Goal: Transaction & Acquisition: Book appointment/travel/reservation

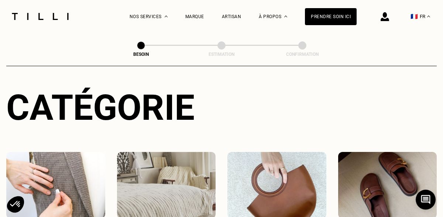
scroll to position [123, 0]
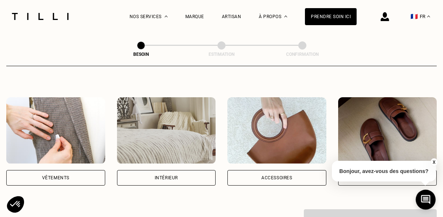
click at [167, 147] on img at bounding box center [166, 130] width 99 height 66
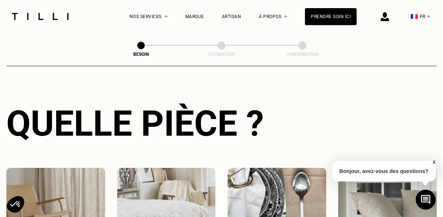
scroll to position [314, 0]
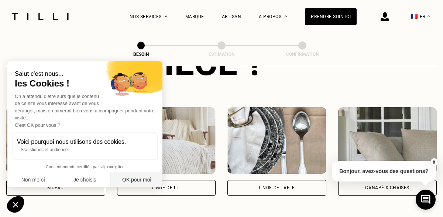
click at [124, 184] on button "OK pour moi" at bounding box center [137, 180] width 52 height 16
checkbox input "true"
click at [52, 180] on div "Rideau" at bounding box center [55, 188] width 99 height 16
select select "FR"
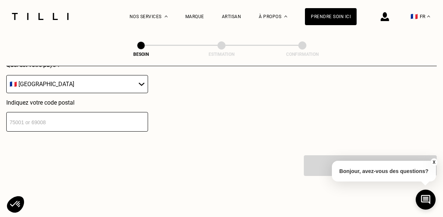
scroll to position [558, 0]
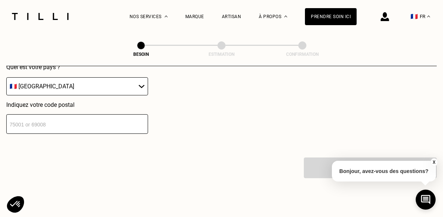
click at [51, 121] on input "number" at bounding box center [77, 124] width 142 height 20
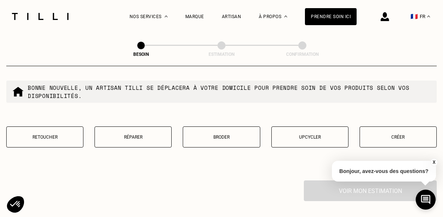
scroll to position [728, 0]
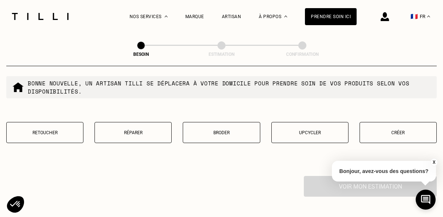
type input "75019"
click at [46, 130] on p "Retoucher" at bounding box center [44, 132] width 69 height 5
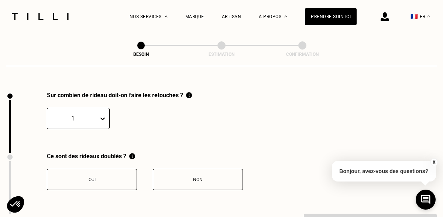
scroll to position [813, 0]
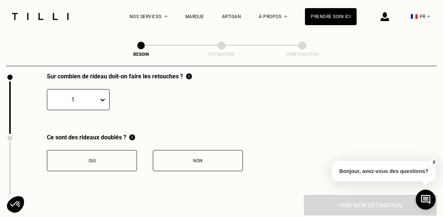
click at [82, 110] on div "1" at bounding box center [78, 99] width 63 height 21
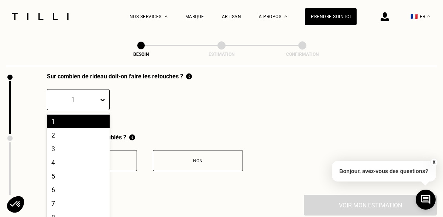
scroll to position [833, 0]
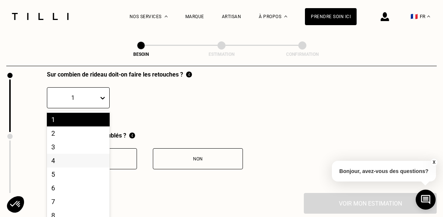
click at [59, 154] on div "4" at bounding box center [78, 161] width 63 height 14
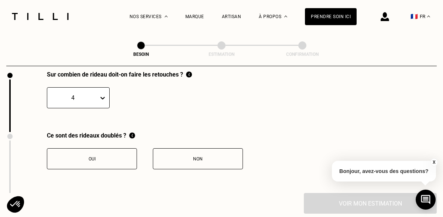
click at [100, 156] on div "Oui" at bounding box center [92, 158] width 82 height 5
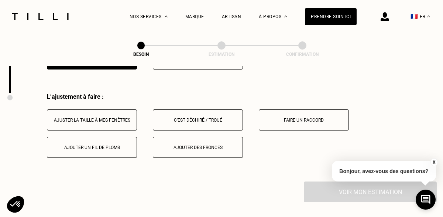
scroll to position [935, 0]
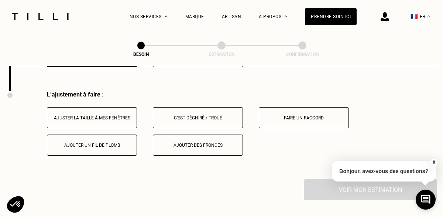
click at [103, 115] on div "Ajuster la taille à mes fenêtres" at bounding box center [92, 117] width 82 height 5
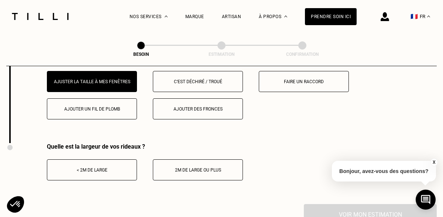
scroll to position [973, 0]
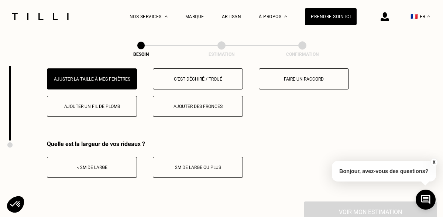
click at [88, 165] on div "< 2m de large" at bounding box center [92, 167] width 82 height 5
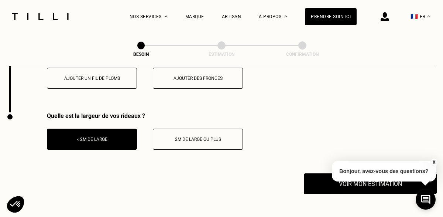
scroll to position [1010, 0]
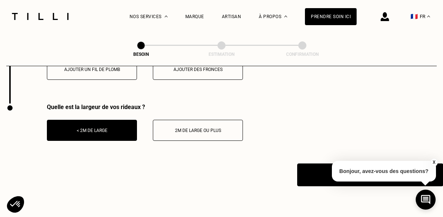
click at [308, 167] on button "Voir mon estimation" at bounding box center [370, 174] width 146 height 23
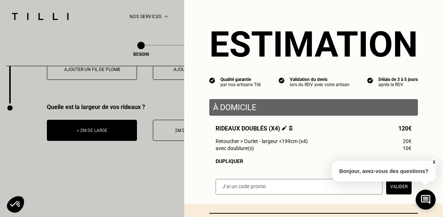
scroll to position [1, 0]
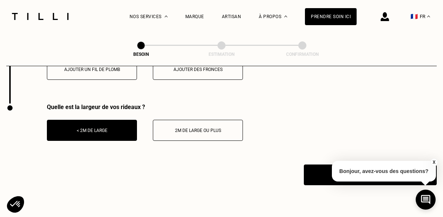
click at [434, 161] on button "X" at bounding box center [433, 162] width 7 height 8
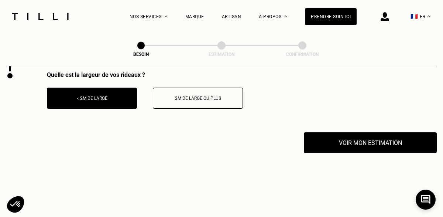
scroll to position [1042, 0]
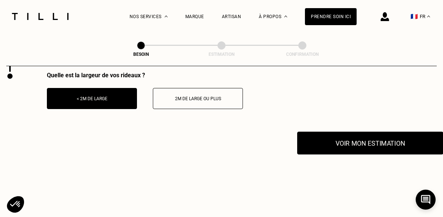
click at [324, 136] on button "Voir mon estimation" at bounding box center [370, 143] width 146 height 23
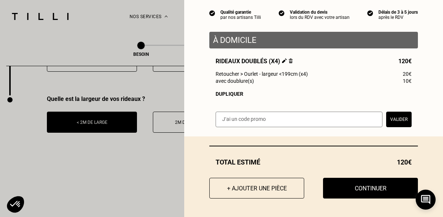
scroll to position [1018, 0]
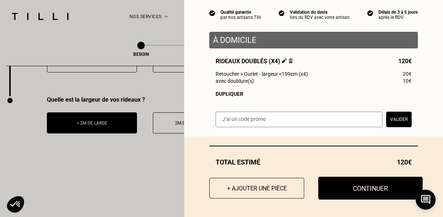
click at [342, 191] on button "Continuer" at bounding box center [370, 188] width 105 height 23
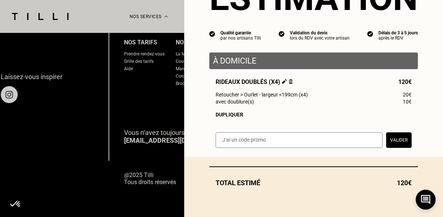
scroll to position [47, 0]
select select "FR"
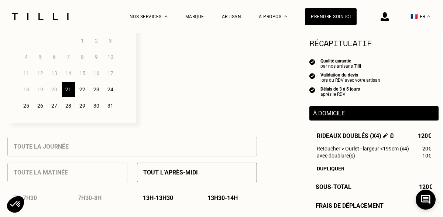
scroll to position [243, 1]
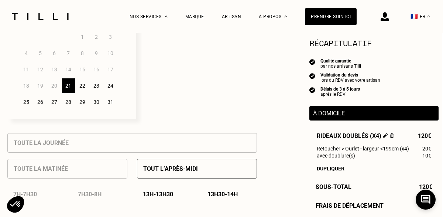
click at [28, 106] on div "25" at bounding box center [26, 102] width 13 height 15
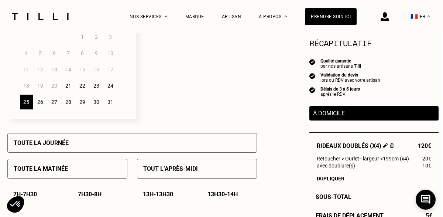
click at [40, 104] on div "26" at bounding box center [40, 102] width 13 height 15
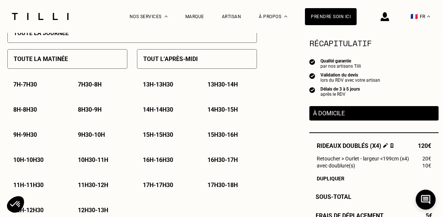
scroll to position [282, 1]
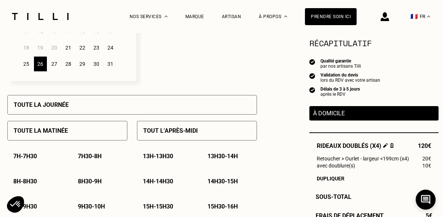
click at [163, 106] on div "Toute la journée" at bounding box center [132, 105] width 250 height 20
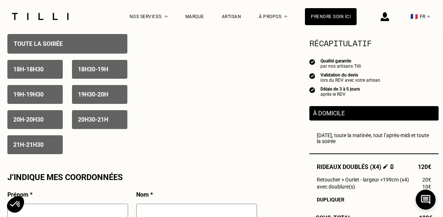
scroll to position [518, 1]
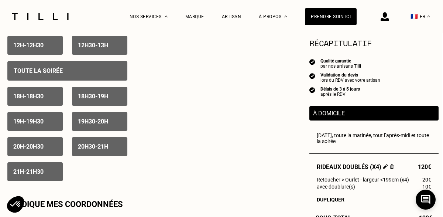
click at [46, 61] on div "Toute la soirée 18h - 18h30 18h30 - 19h 19h - 19h30 19h30 - 20h 20h - 20h30 20h…" at bounding box center [67, 118] width 120 height 126
click at [48, 69] on p "Toute la soirée" at bounding box center [38, 70] width 49 height 7
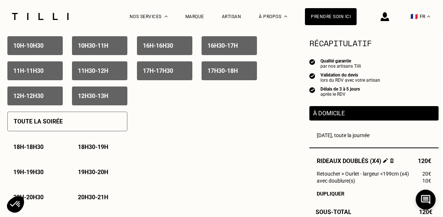
scroll to position [593, 1]
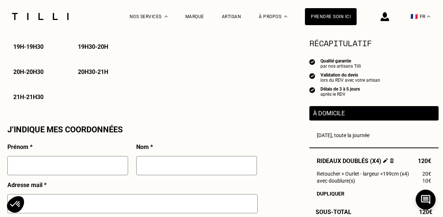
click at [71, 168] on input "text" at bounding box center [67, 165] width 121 height 19
type input "a"
type input "[PERSON_NAME]"
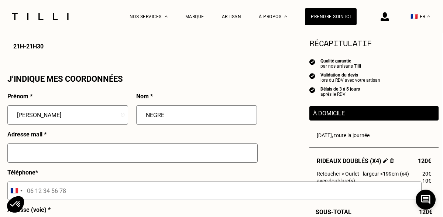
scroll to position [644, 1]
type input "NEGRE"
click at [85, 151] on input "text" at bounding box center [132, 152] width 250 height 19
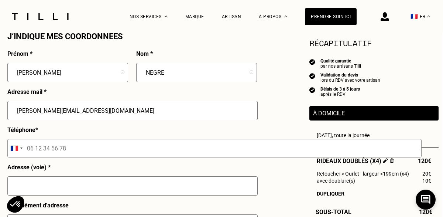
scroll to position [685, 1]
type input "[PERSON_NAME][EMAIL_ADDRESS][DOMAIN_NAME]"
click at [82, 154] on input "tel" at bounding box center [214, 148] width 415 height 18
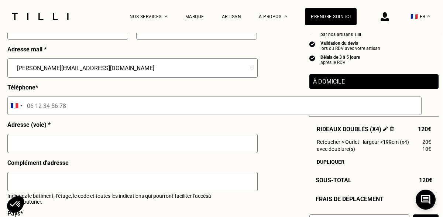
scroll to position [757, 1]
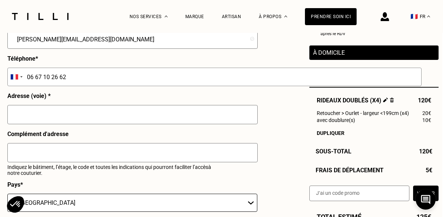
type input "06 67 10 26 62"
click at [78, 115] on input "text" at bounding box center [132, 114] width 250 height 19
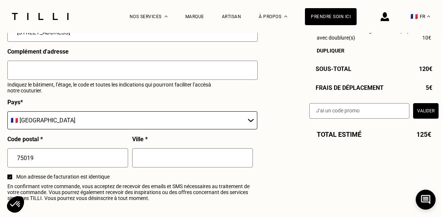
scroll to position [843, 1]
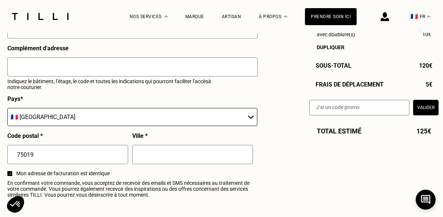
type input "[STREET_ADDRESS]"
click at [162, 156] on input "text" at bounding box center [192, 154] width 121 height 19
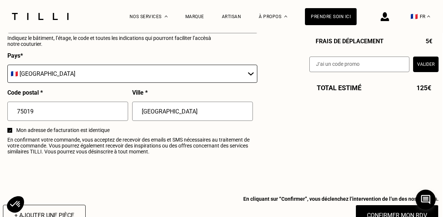
scroll to position [916, 1]
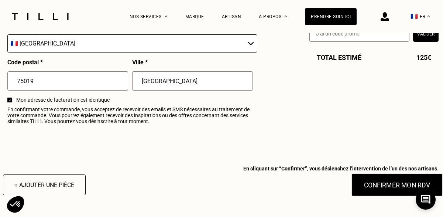
type input "[GEOGRAPHIC_DATA]"
click at [389, 187] on button "Confirmer mon RDV" at bounding box center [398, 184] width 92 height 23
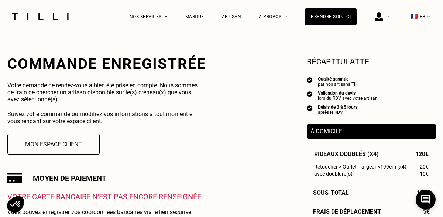
scroll to position [120, 0]
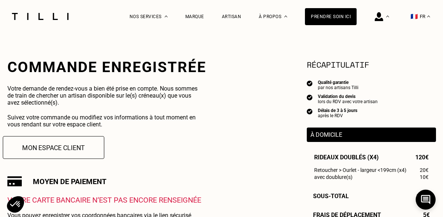
click at [45, 143] on button "Mon espace client" at bounding box center [54, 147] width 102 height 23
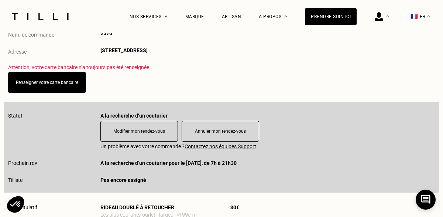
scroll to position [132, 0]
